Goal: Task Accomplishment & Management: Manage account settings

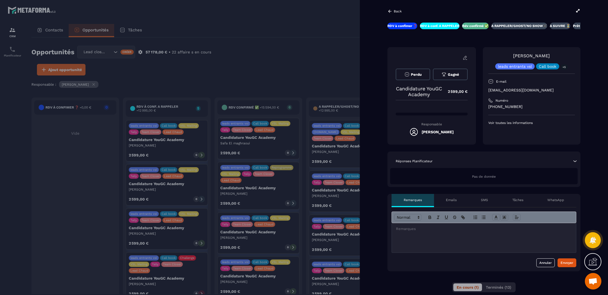
click at [415, 77] on button "Perdu" at bounding box center [413, 75] width 34 height 12
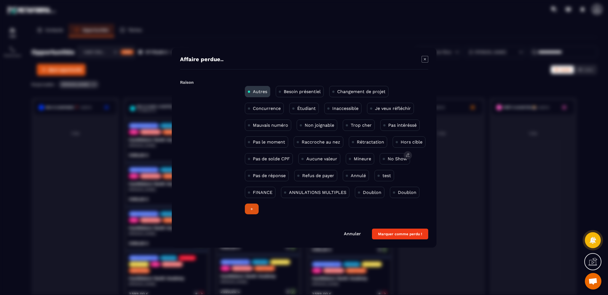
click at [401, 163] on div "No Show" at bounding box center [395, 158] width 30 height 11
click at [416, 232] on button "Marquer comme perdu !" at bounding box center [400, 234] width 56 height 11
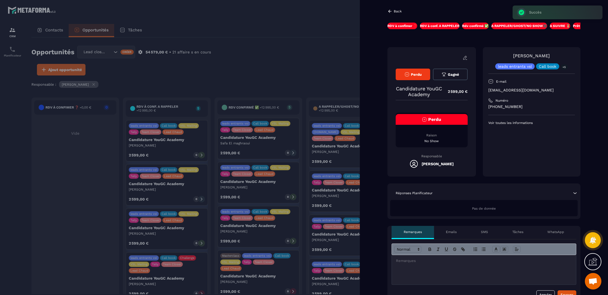
click at [390, 7] on div "Back RDV à confimer ❓ RDV à conf. A RAPPELER Rdv confirmé ✅ A RAPPELER/GHOST/NO…" at bounding box center [484, 147] width 248 height 295
click at [390, 11] on icon at bounding box center [389, 11] width 5 height 5
